Goal: Task Accomplishment & Management: Manage account settings

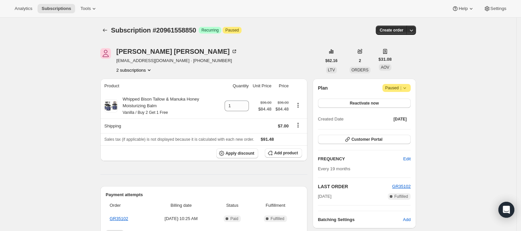
click at [405, 89] on icon at bounding box center [405, 88] width 7 height 7
click at [409, 104] on span "Cancel subscription" at bounding box center [400, 101] width 38 height 5
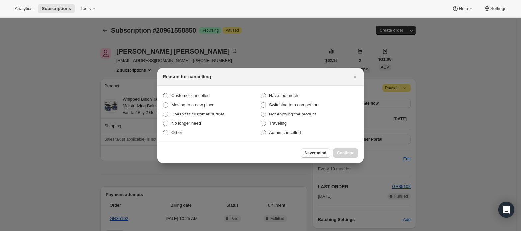
click at [190, 94] on span "Customer cancelled" at bounding box center [191, 95] width 38 height 5
click at [164, 93] on input "Customer cancelled" at bounding box center [163, 93] width 0 height 0
radio input "true"
click at [355, 152] on button "Continue" at bounding box center [345, 153] width 25 height 9
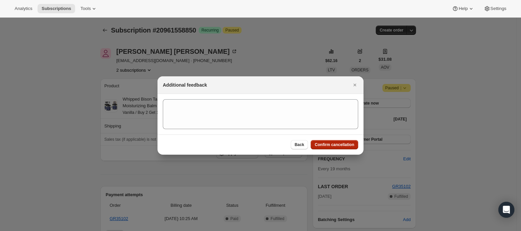
click at [349, 144] on span "Confirm cancellation" at bounding box center [335, 144] width 40 height 5
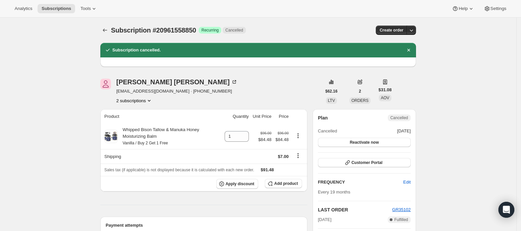
click at [146, 100] on button "2 subscriptions" at bounding box center [134, 100] width 36 height 7
click at [151, 114] on span "20961526082" at bounding box center [137, 113] width 46 height 7
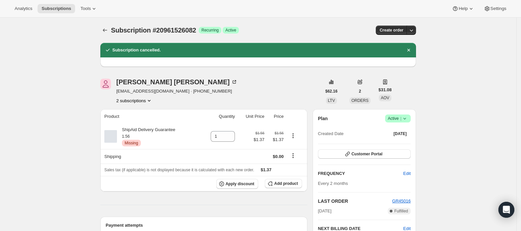
click at [396, 120] on span "Active |" at bounding box center [398, 118] width 20 height 7
click at [397, 140] on span "Cancel subscription" at bounding box center [401, 143] width 38 height 7
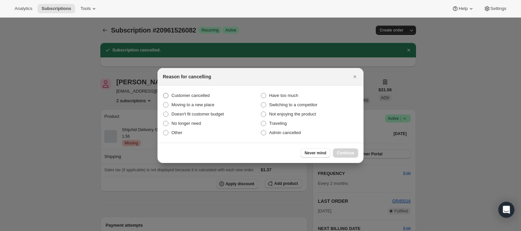
click at [185, 93] on span "Customer cancelled" at bounding box center [191, 95] width 38 height 5
click at [164, 93] on input "Customer cancelled" at bounding box center [163, 93] width 0 height 0
radio input "true"
click at [349, 149] on button "Continue" at bounding box center [345, 153] width 25 height 9
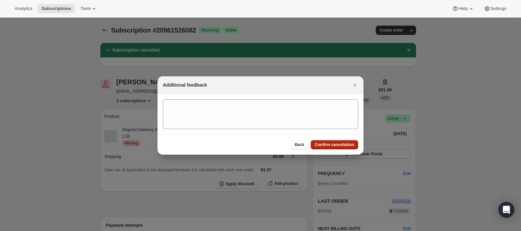
click at [342, 142] on button "Confirm cancellation" at bounding box center [335, 144] width 48 height 9
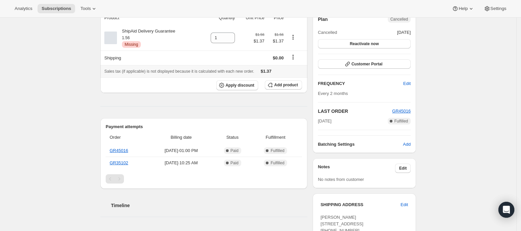
scroll to position [177, 0]
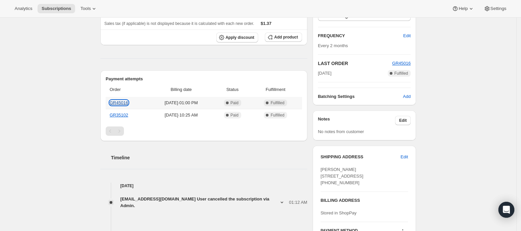
click at [125, 105] on link "GR45016" at bounding box center [119, 102] width 19 height 5
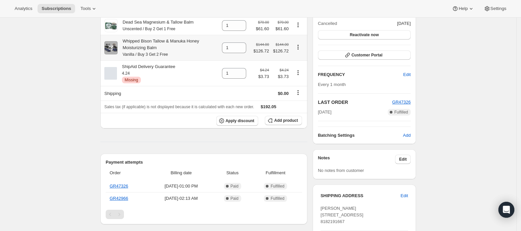
scroll to position [177, 0]
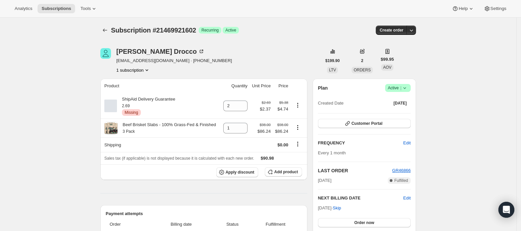
click at [399, 87] on span "Active |" at bounding box center [398, 88] width 20 height 7
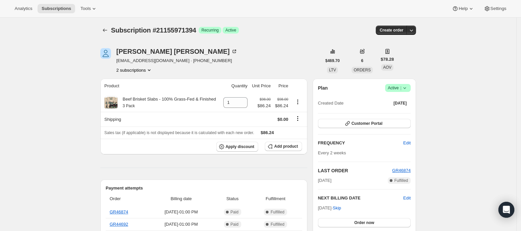
click at [144, 67] on button "2 subscriptions" at bounding box center [134, 70] width 36 height 7
click at [143, 76] on div "21155938626 21155971394 Info Current" at bounding box center [137, 88] width 54 height 26
click at [142, 79] on span "21155938626" at bounding box center [137, 82] width 46 height 7
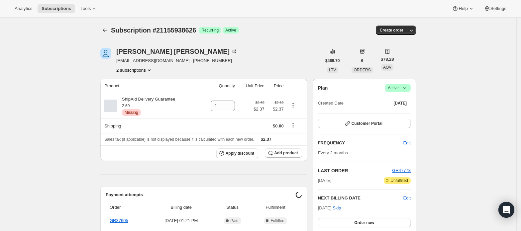
click at [140, 70] on button "2 subscriptions" at bounding box center [134, 70] width 36 height 7
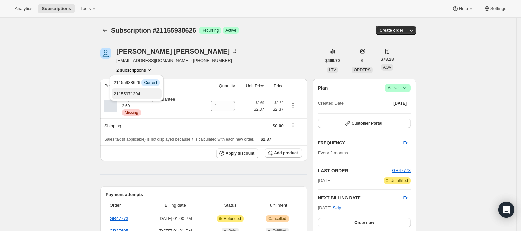
click at [141, 89] on button "21155971394" at bounding box center [137, 93] width 50 height 11
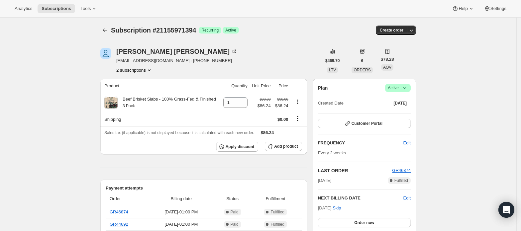
click at [398, 90] on span "Active |" at bounding box center [398, 88] width 20 height 7
click at [391, 111] on span "Cancel subscription" at bounding box center [401, 112] width 38 height 5
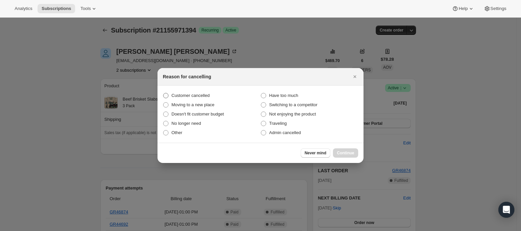
click at [205, 96] on span "Customer cancelled" at bounding box center [191, 95] width 38 height 5
click at [164, 93] on input "Customer cancelled" at bounding box center [163, 93] width 0 height 0
radio input "true"
click at [344, 153] on span "Continue" at bounding box center [345, 153] width 17 height 5
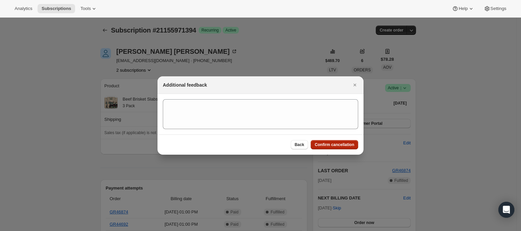
click at [339, 141] on button "Confirm cancellation" at bounding box center [335, 144] width 48 height 9
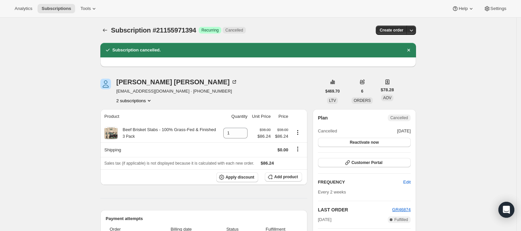
click at [146, 102] on button "2 subscriptions" at bounding box center [134, 100] width 36 height 7
click at [145, 110] on span "21155938626" at bounding box center [137, 113] width 46 height 7
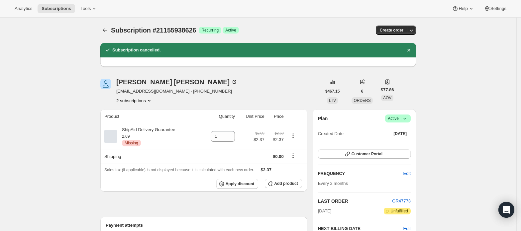
click at [400, 121] on span "Active |" at bounding box center [398, 118] width 20 height 7
click at [393, 142] on span "Cancel subscription" at bounding box center [401, 143] width 38 height 5
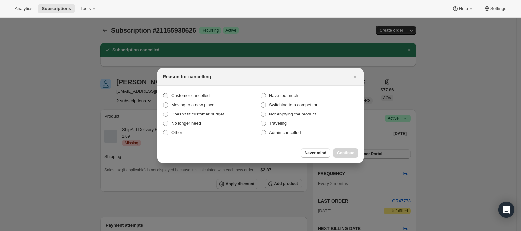
click at [200, 95] on span "Customer cancelled" at bounding box center [191, 95] width 38 height 5
click at [164, 93] on input "Customer cancelled" at bounding box center [163, 93] width 0 height 0
radio input "true"
click at [339, 152] on span "Continue" at bounding box center [345, 153] width 17 height 5
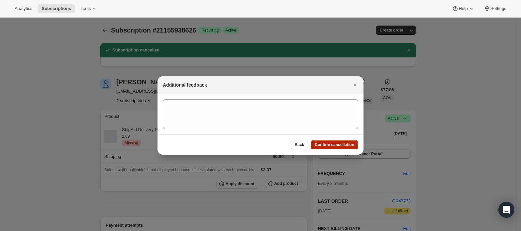
click at [342, 145] on span "Confirm cancellation" at bounding box center [335, 144] width 40 height 5
